Goal: Transaction & Acquisition: Subscribe to service/newsletter

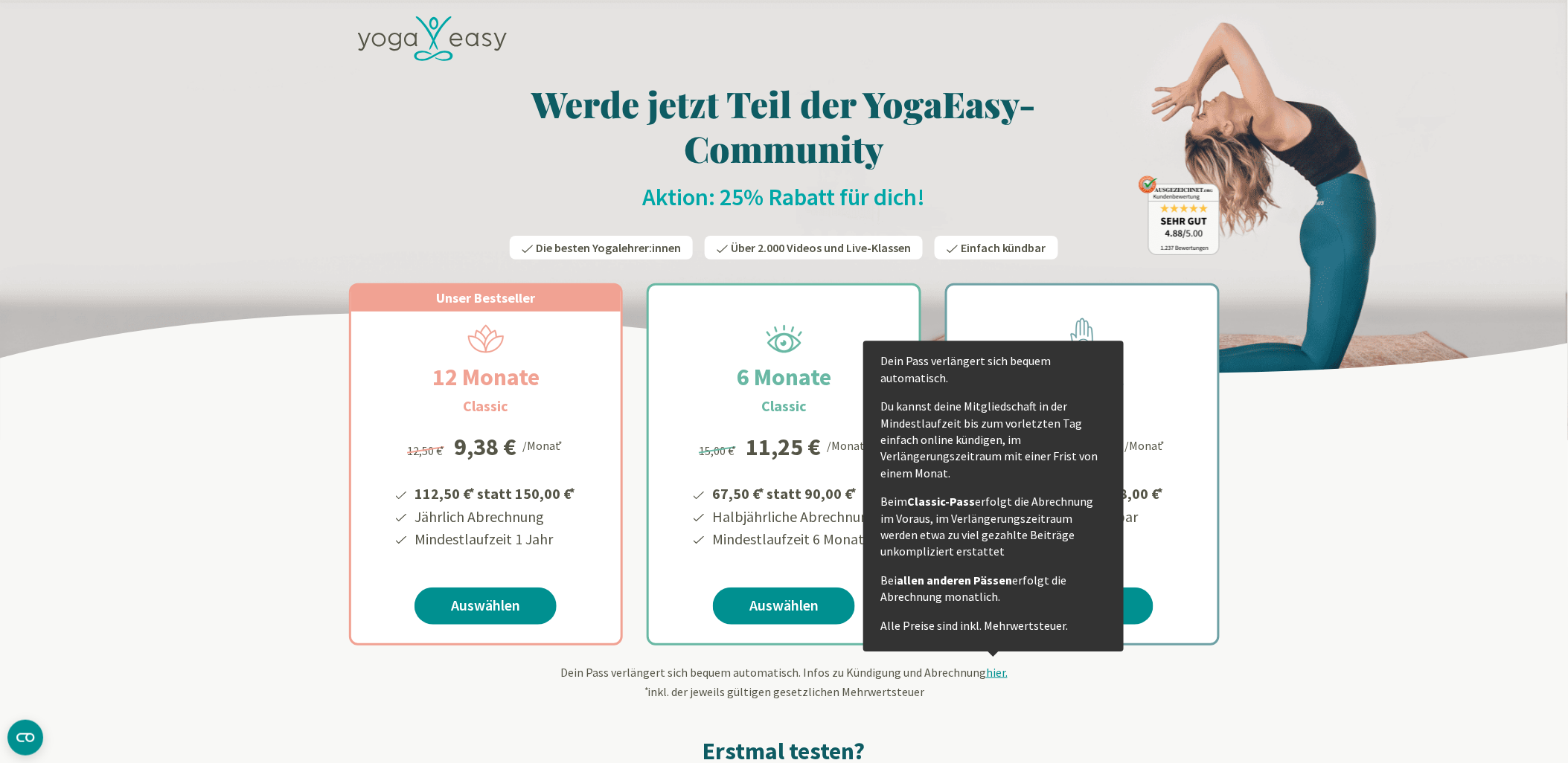
click at [993, 675] on span "hier." at bounding box center [996, 672] width 21 height 15
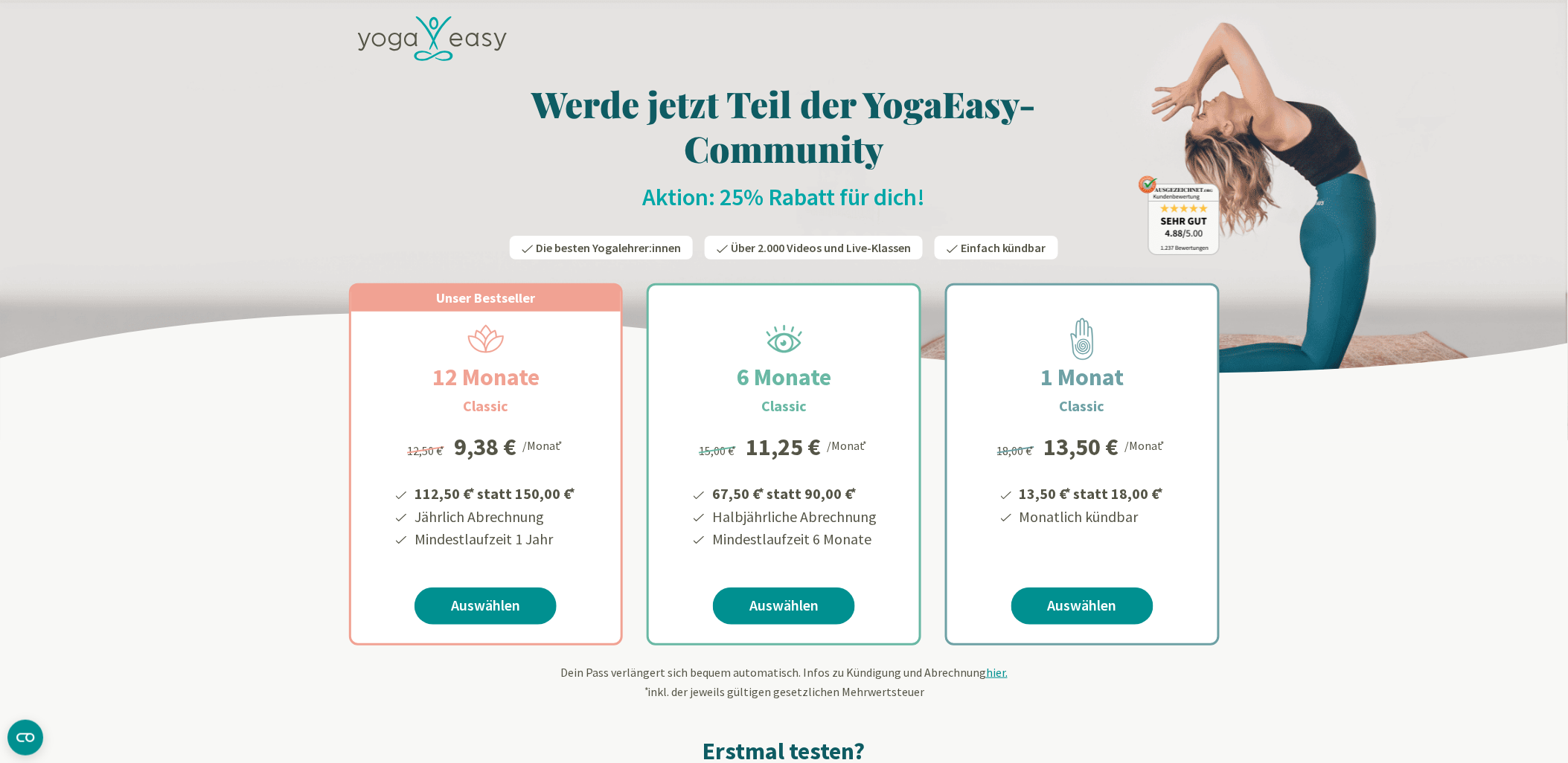
click at [994, 678] on span "hier." at bounding box center [996, 672] width 21 height 15
click at [978, 678] on div "Dein Pass verlängert sich bequem automatisch. Infos zu Kündigung und Abrechnung…" at bounding box center [784, 682] width 871 height 37
click at [990, 673] on span "hier." at bounding box center [996, 672] width 21 height 15
click at [424, 39] on icon at bounding box center [433, 39] width 149 height 45
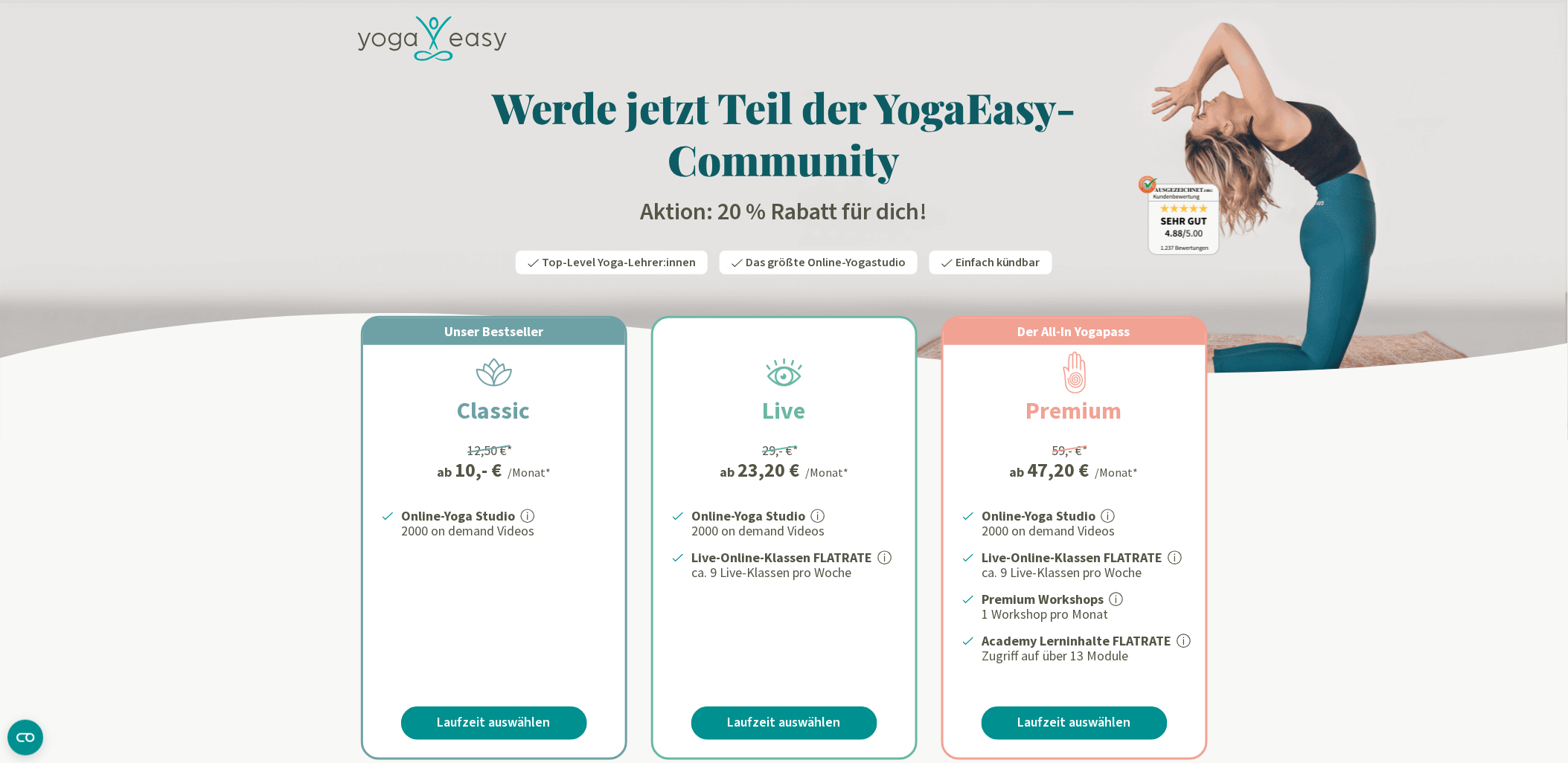
click at [403, 43] on icon at bounding box center [433, 39] width 149 height 45
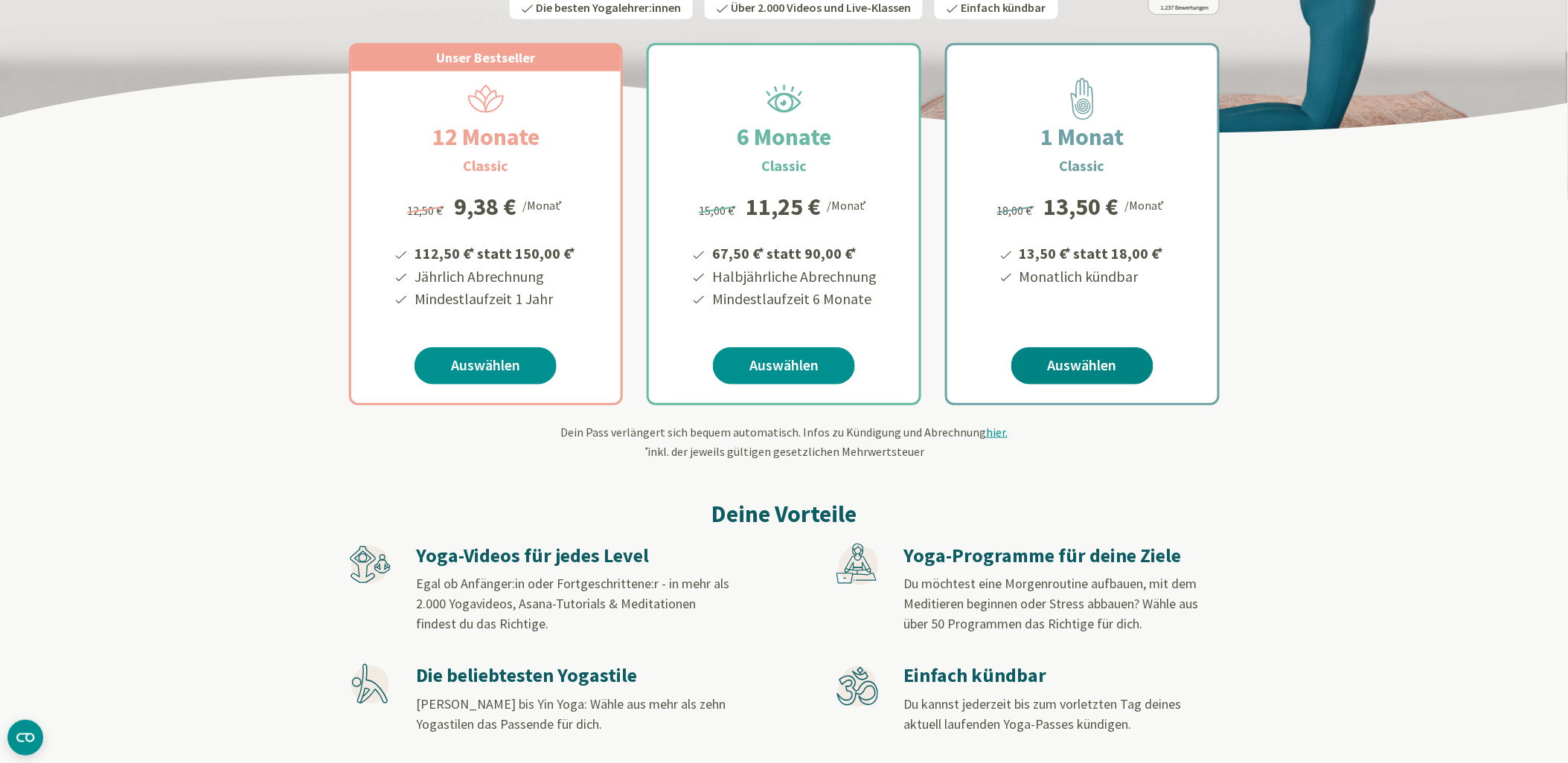
scroll to position [165, 0]
